Goal: Information Seeking & Learning: Learn about a topic

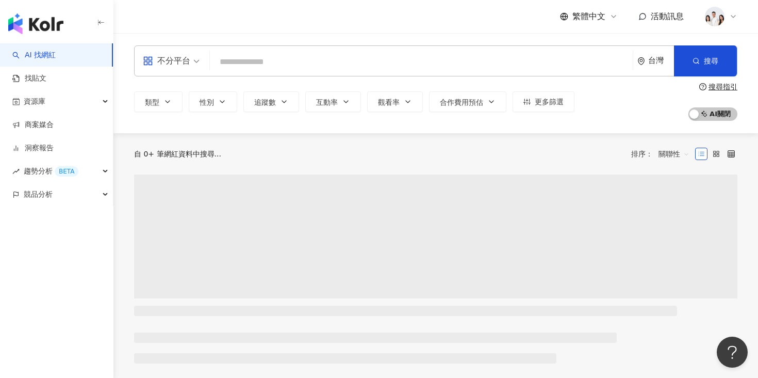
click at [360, 59] on input "search" at bounding box center [421, 62] width 415 height 20
type input "**********"
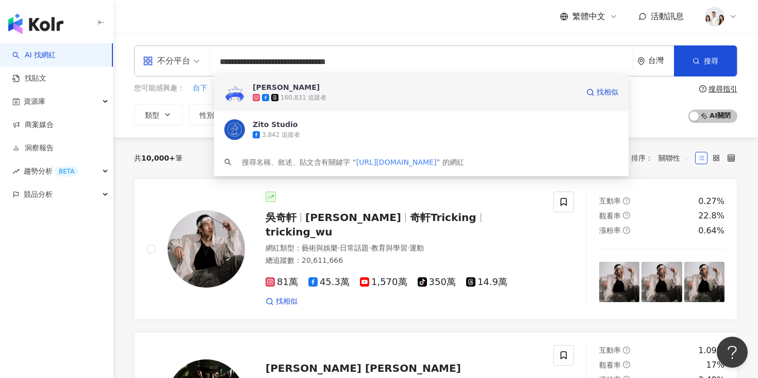
click at [386, 91] on span "[PERSON_NAME]" at bounding box center [416, 87] width 326 height 10
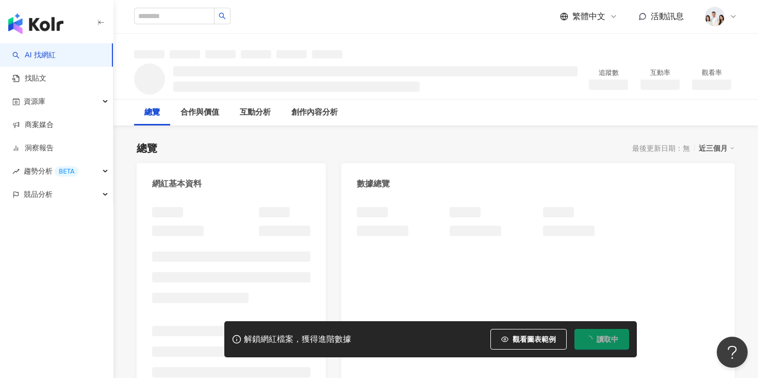
scroll to position [3, 0]
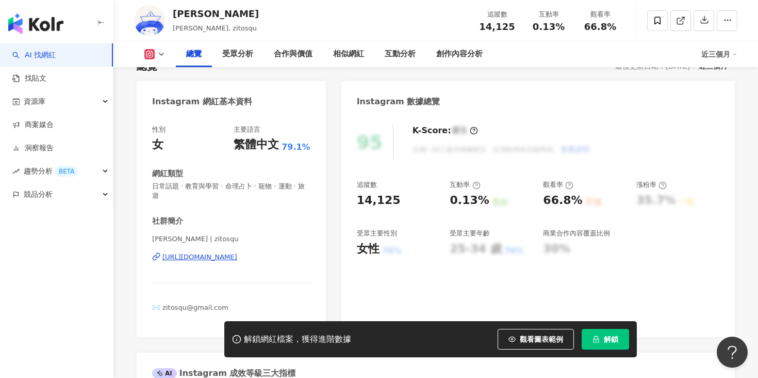
scroll to position [110, 0]
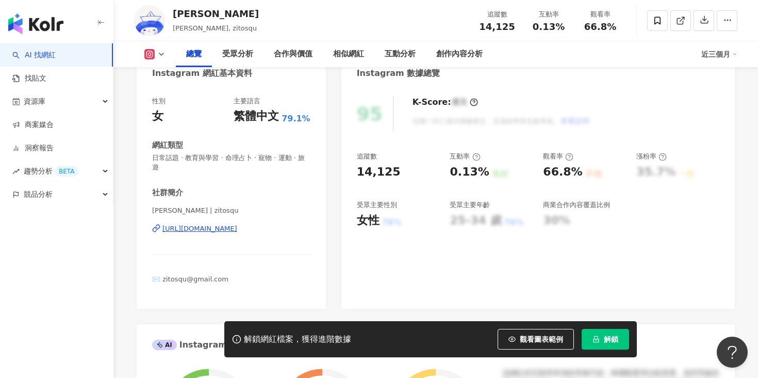
click at [608, 335] on span "解鎖" at bounding box center [611, 339] width 14 height 8
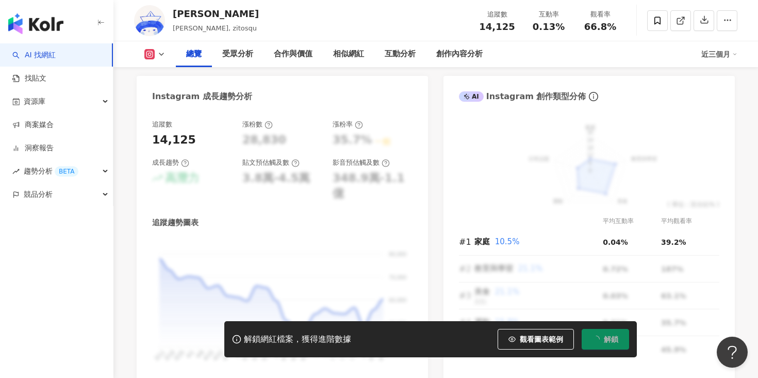
scroll to position [538, 0]
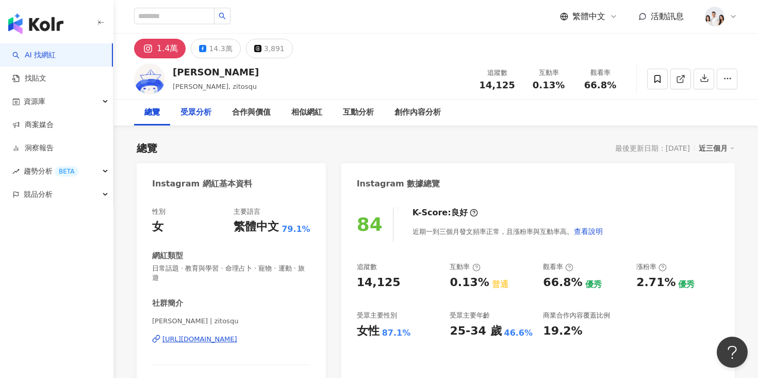
click at [212, 111] on div "受眾分析" at bounding box center [196, 113] width 52 height 26
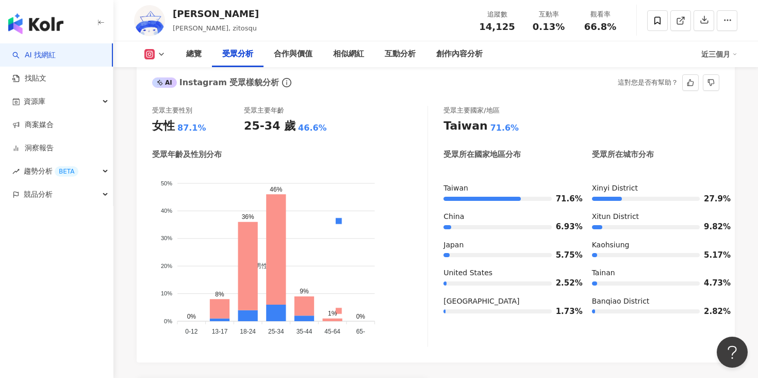
scroll to position [888, 0]
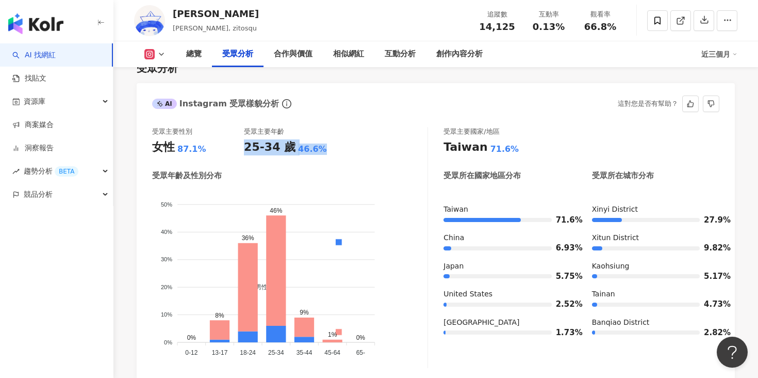
drag, startPoint x: 244, startPoint y: 138, endPoint x: 331, endPoint y: 137, distance: 87.2
click at [331, 139] on div "25-34 歲 46.6%" at bounding box center [290, 147] width 92 height 16
copy div "25-34 歲 46.6%"
